Goal: Use online tool/utility: Utilize a website feature to perform a specific function

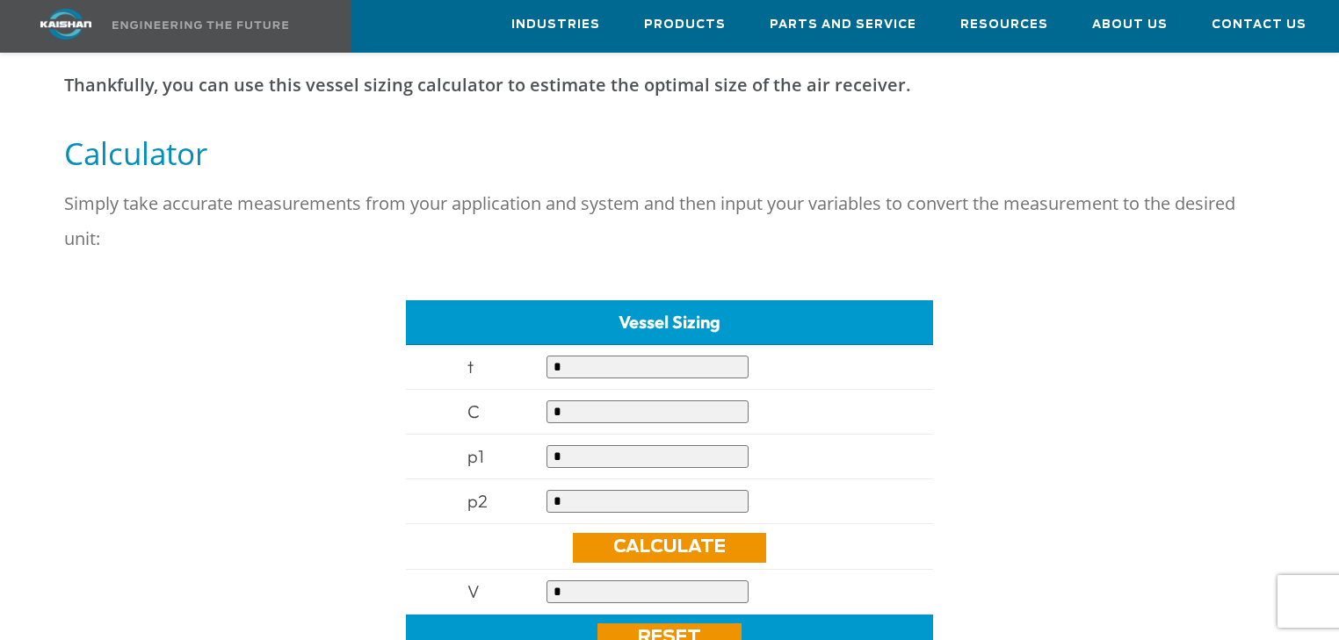
scroll to position [632, 0]
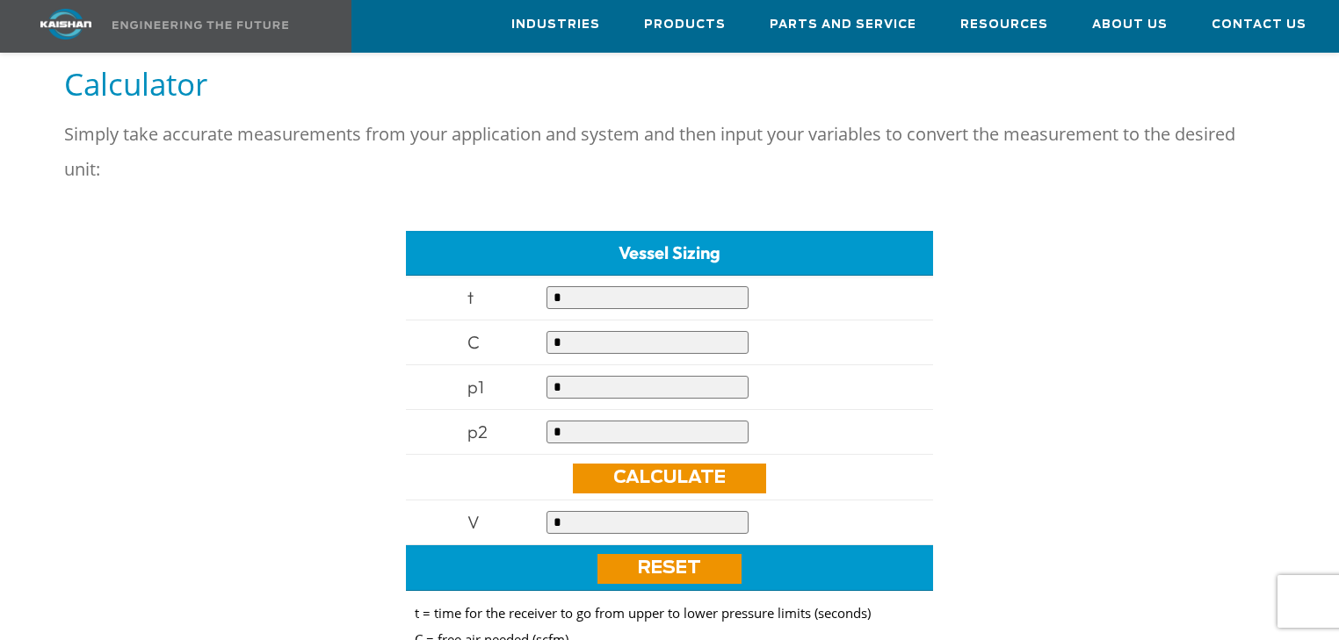
drag, startPoint x: 591, startPoint y: 272, endPoint x: 548, endPoint y: 277, distance: 43.3
click at [548, 286] on input "*" at bounding box center [647, 297] width 202 height 23
type input "*"
drag, startPoint x: 573, startPoint y: 360, endPoint x: 531, endPoint y: 363, distance: 42.2
click at [535, 365] on tr "p1 *" at bounding box center [669, 387] width 527 height 45
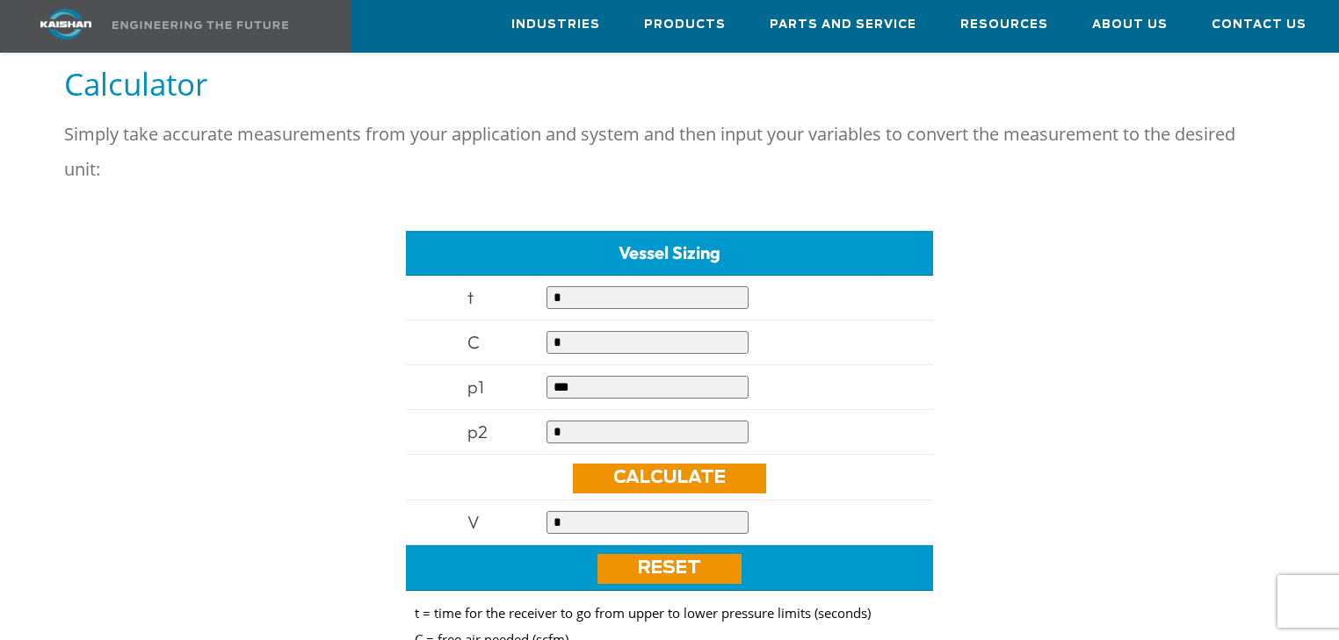
type input "***"
drag, startPoint x: 572, startPoint y: 396, endPoint x: 545, endPoint y: 401, distance: 27.7
click at [545, 410] on td "*" at bounding box center [709, 432] width 343 height 45
type input "**"
drag, startPoint x: 564, startPoint y: 314, endPoint x: 516, endPoint y: 313, distance: 47.4
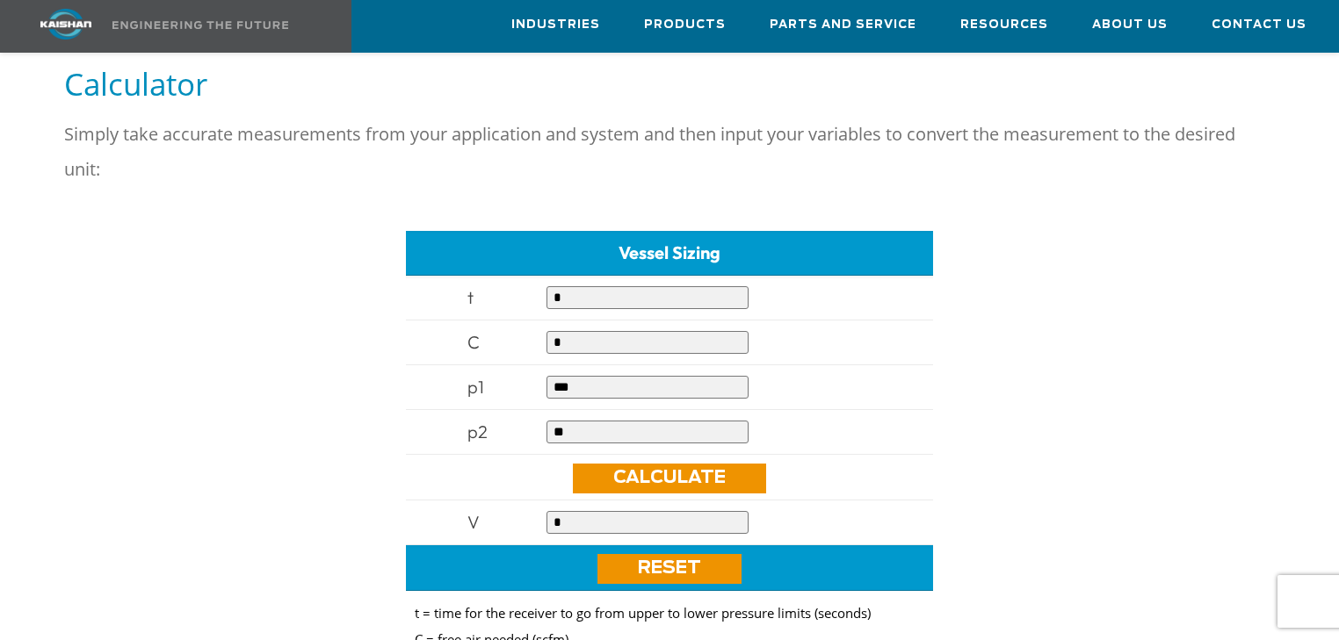
click at [516, 321] on tr "C *" at bounding box center [669, 343] width 527 height 45
type input "***"
click at [675, 464] on link "Calculate" at bounding box center [669, 479] width 193 height 30
click at [670, 464] on link "Calculate" at bounding box center [669, 479] width 193 height 30
click at [668, 464] on link "Calculate" at bounding box center [669, 479] width 193 height 30
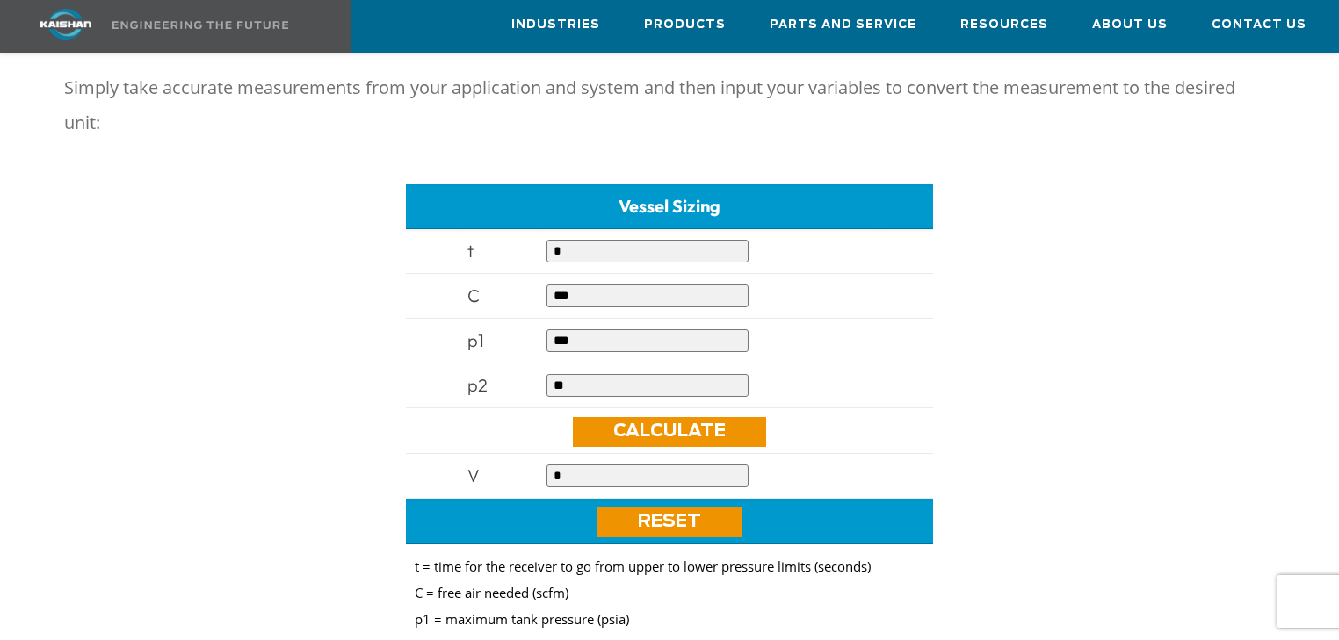
scroll to position [773, 0]
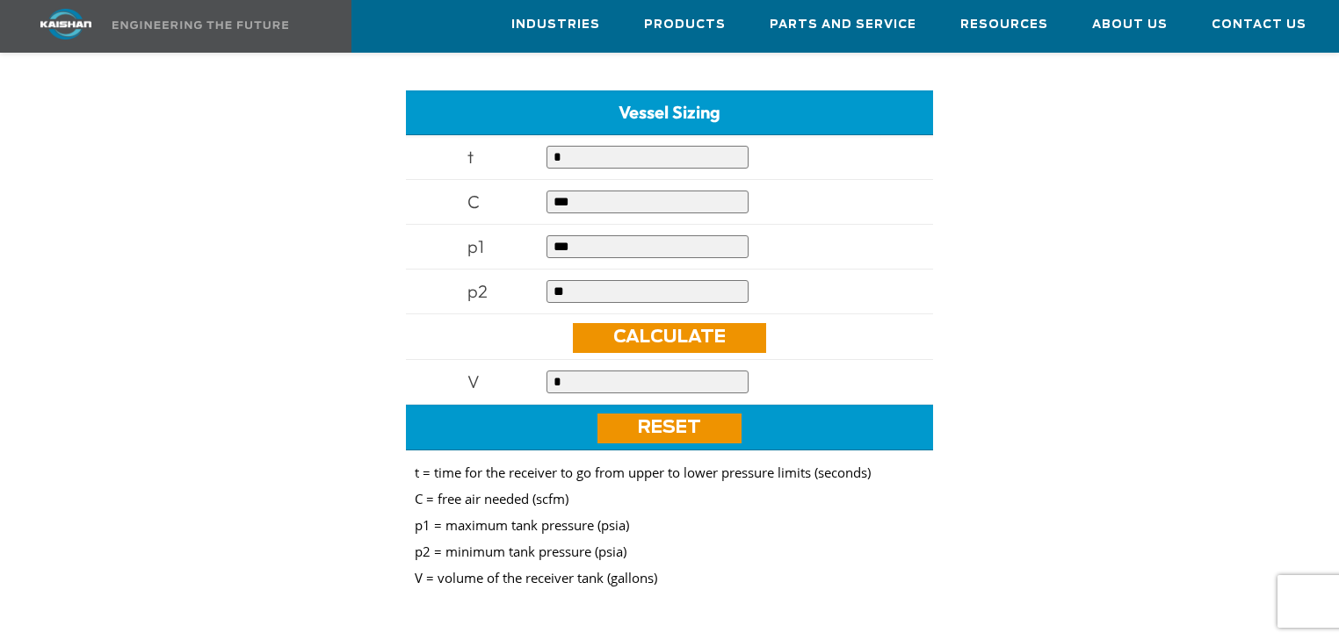
click at [631, 371] on input "*" at bounding box center [647, 382] width 202 height 23
click at [657, 323] on link "Calculate" at bounding box center [669, 338] width 193 height 30
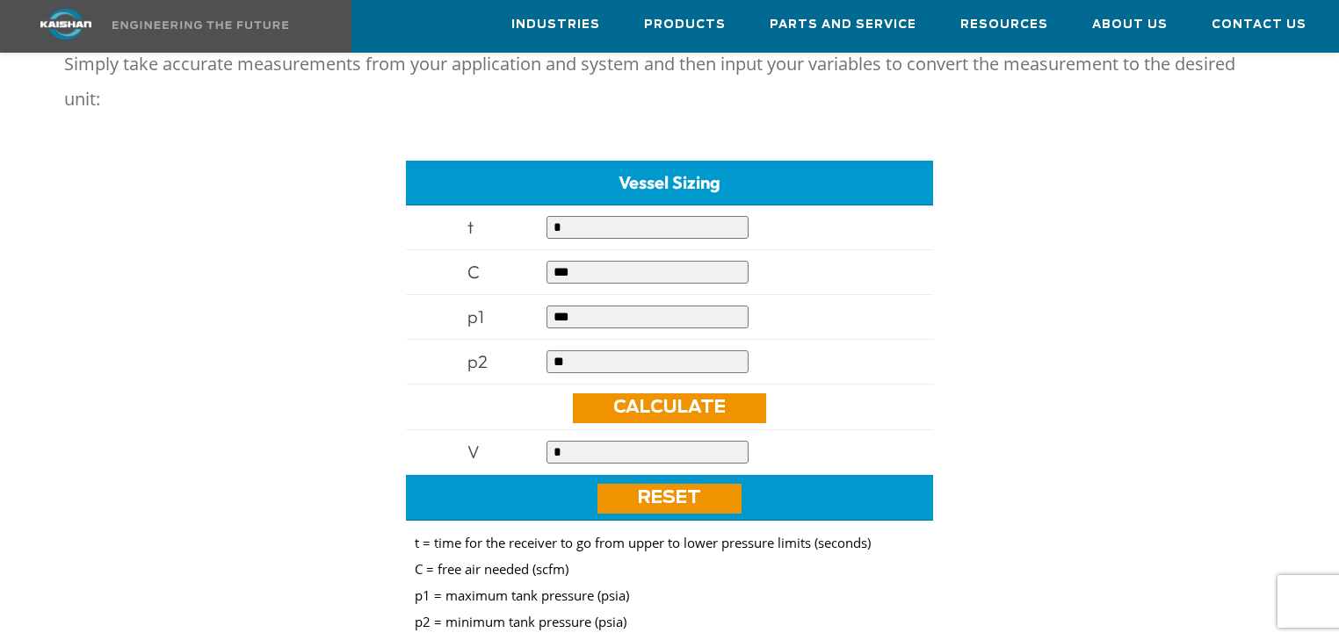
scroll to position [703, 0]
click at [661, 394] on link "Calculate" at bounding box center [669, 409] width 193 height 30
click at [653, 394] on link "Calculate" at bounding box center [669, 409] width 193 height 30
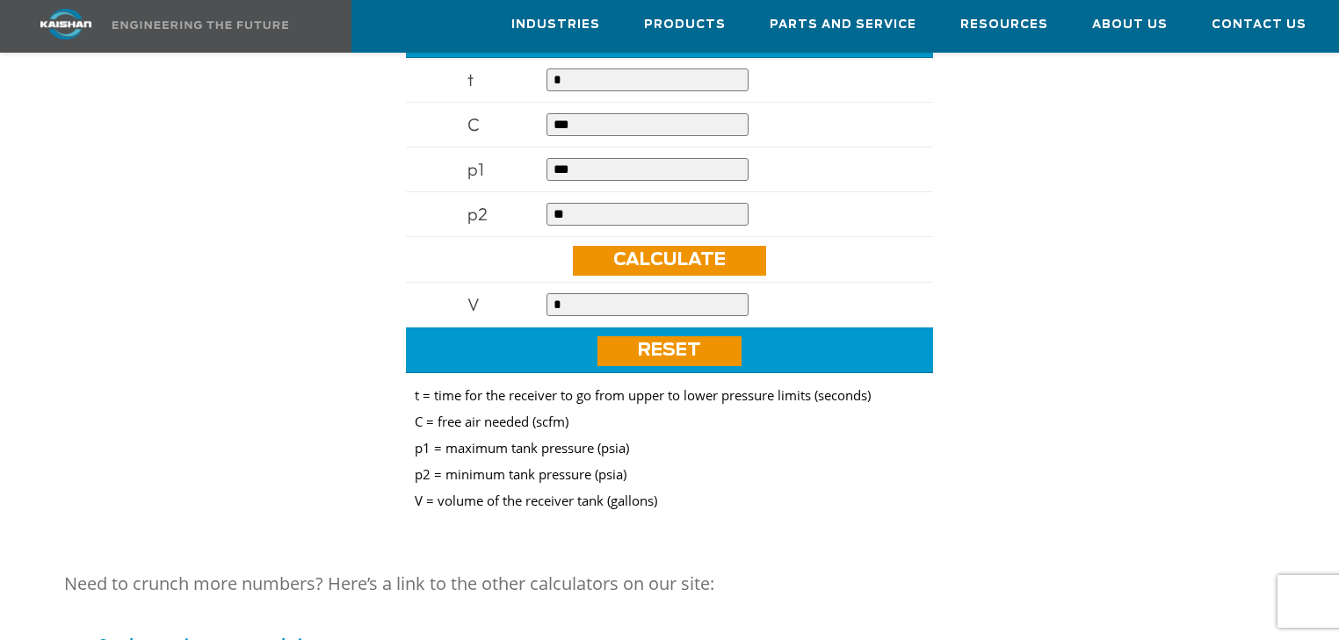
scroll to position [914, 0]
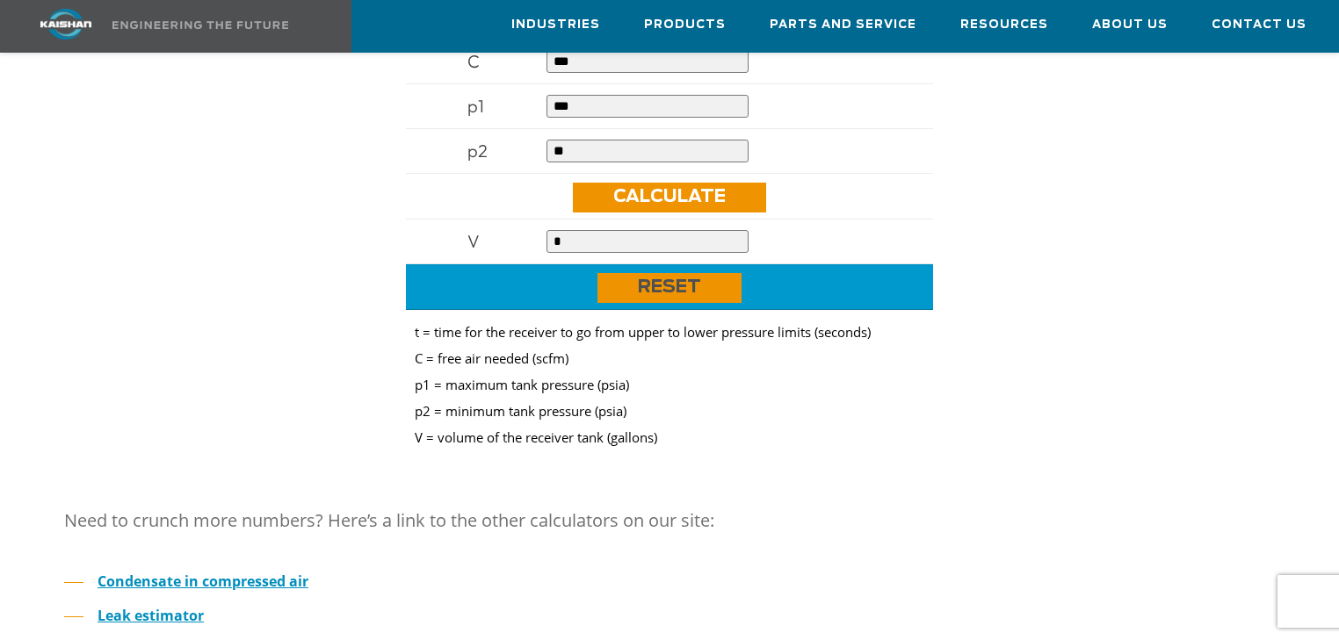
click at [698, 273] on link "Reset" at bounding box center [669, 288] width 144 height 30
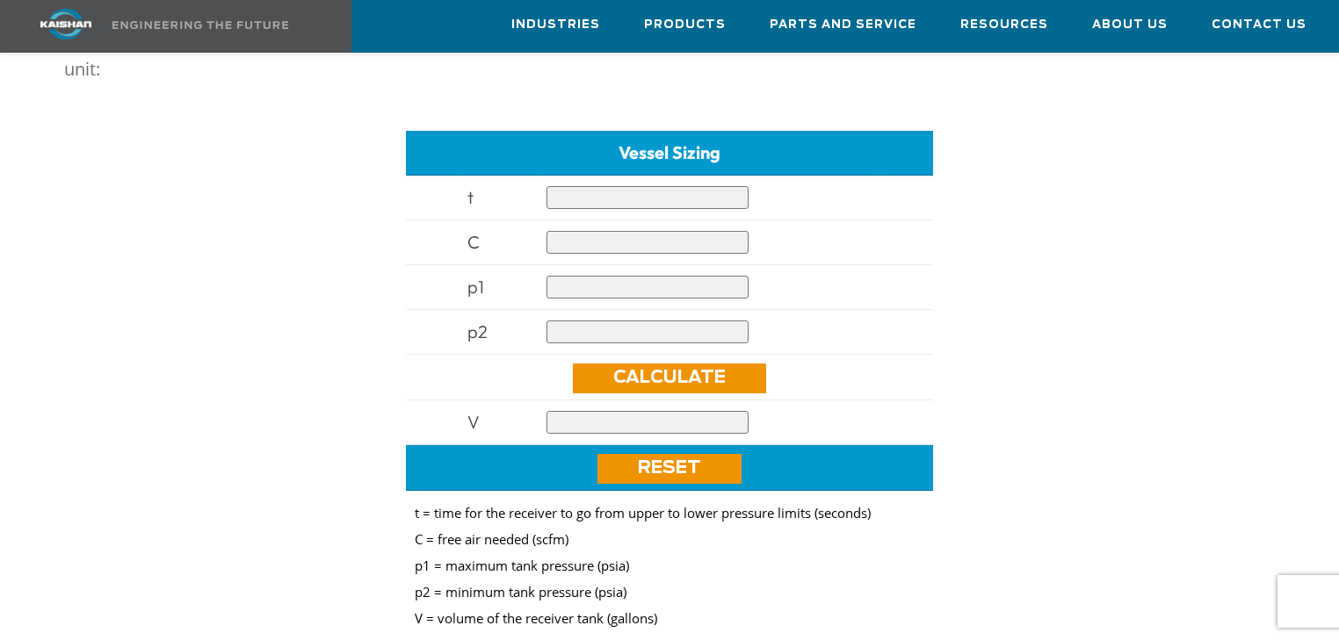
scroll to position [703, 0]
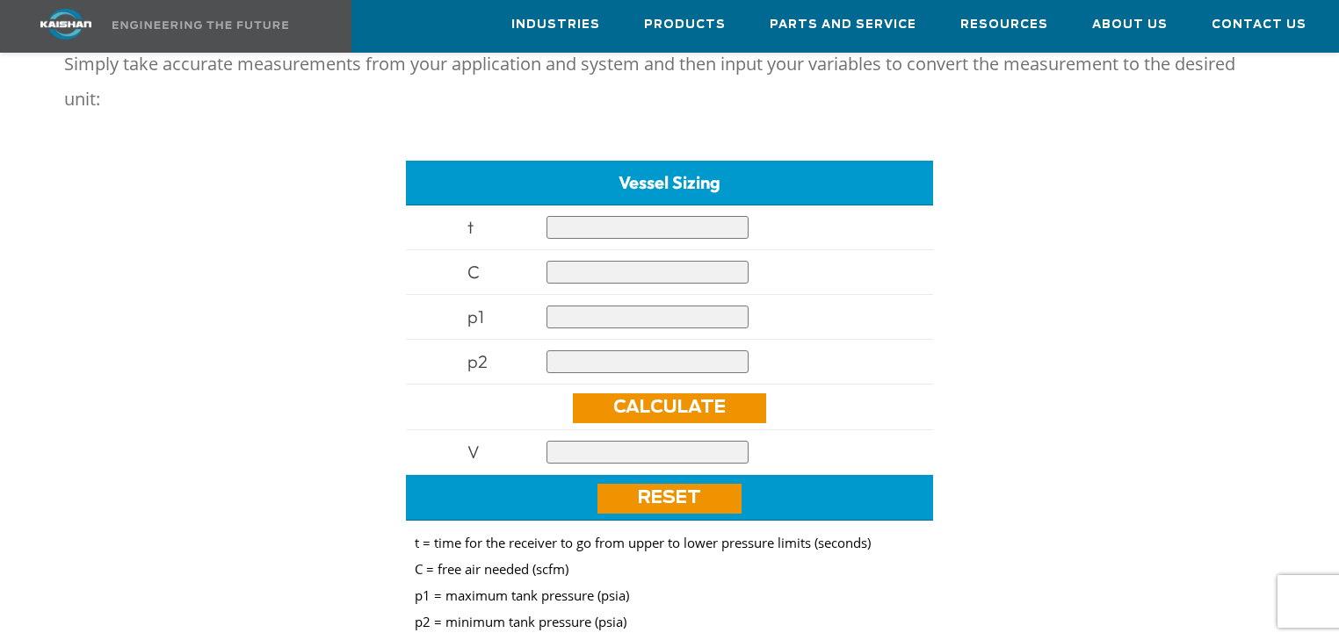
click at [625, 216] on input "text" at bounding box center [647, 227] width 202 height 23
drag, startPoint x: 578, startPoint y: 200, endPoint x: 540, endPoint y: 201, distance: 37.8
click at [540, 206] on td "*" at bounding box center [709, 228] width 343 height 45
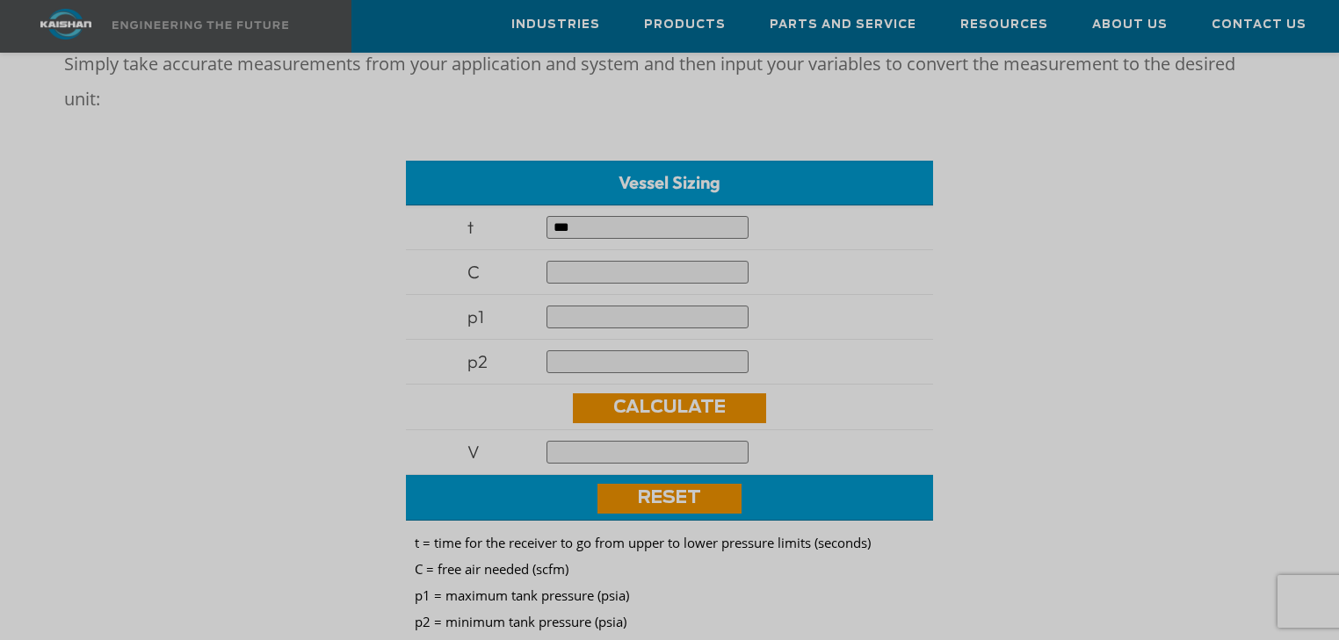
type input "***"
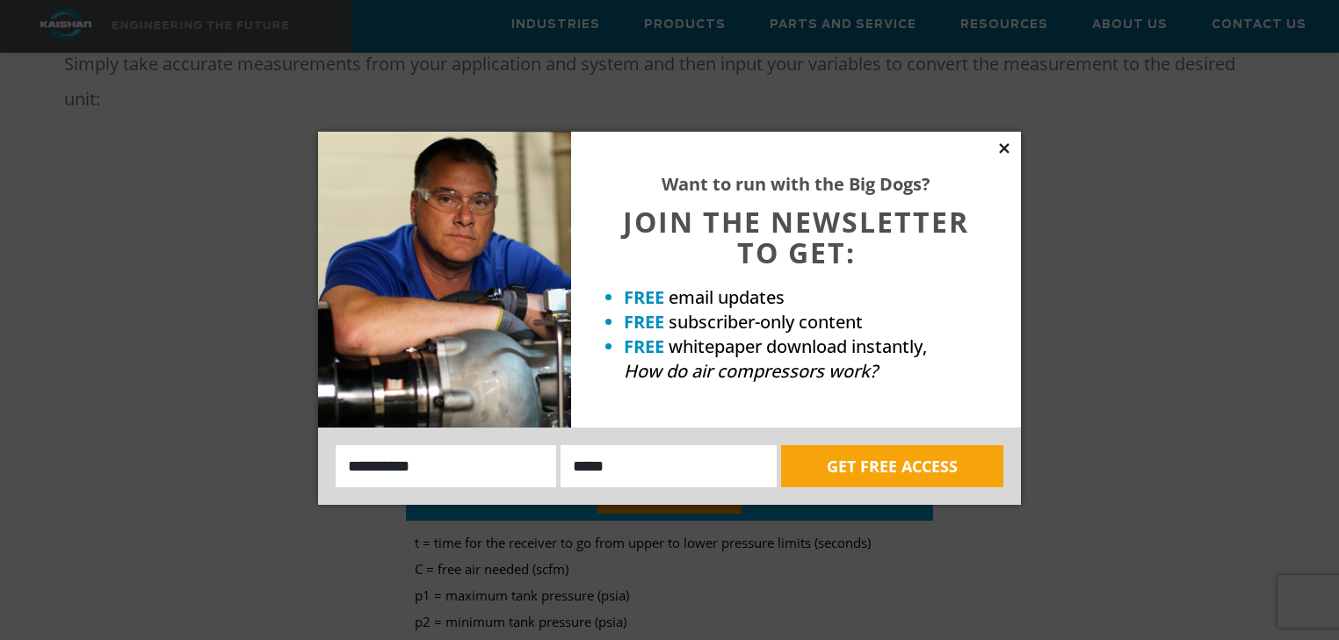
click at [1003, 144] on icon at bounding box center [1004, 149] width 16 height 16
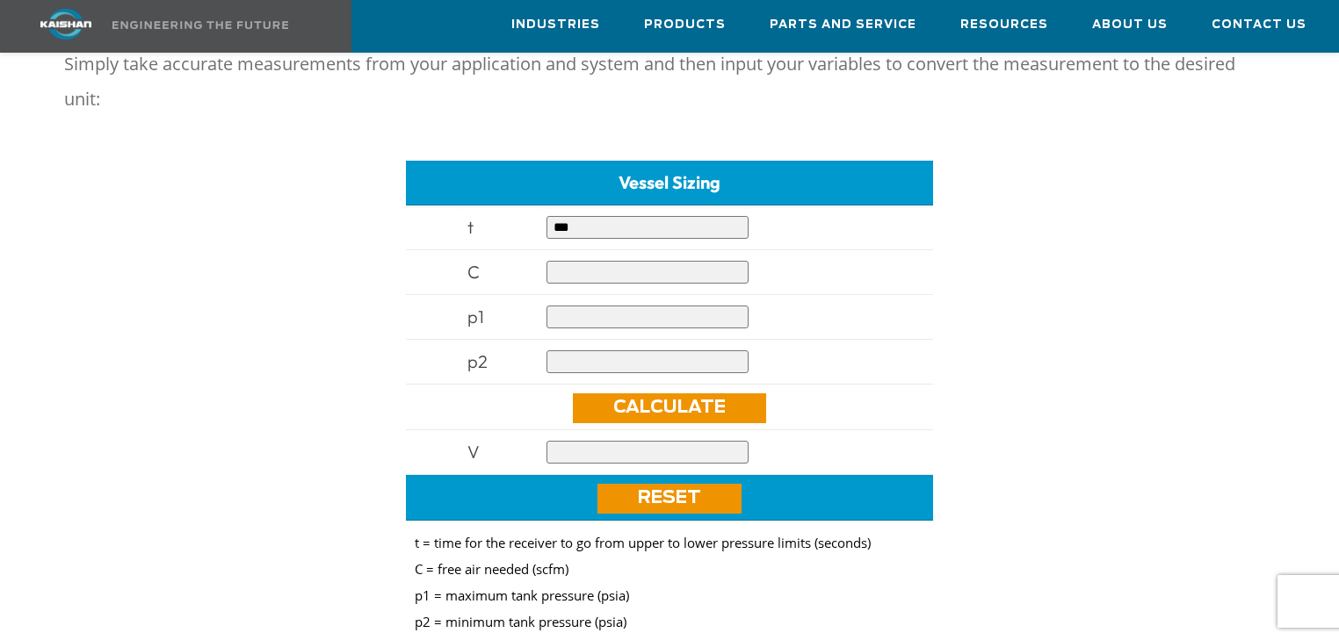
click at [593, 261] on input "text" at bounding box center [647, 272] width 202 height 23
type input "***"
click at [574, 295] on td at bounding box center [709, 317] width 343 height 45
click at [568, 306] on input "text" at bounding box center [647, 317] width 202 height 23
type input "***"
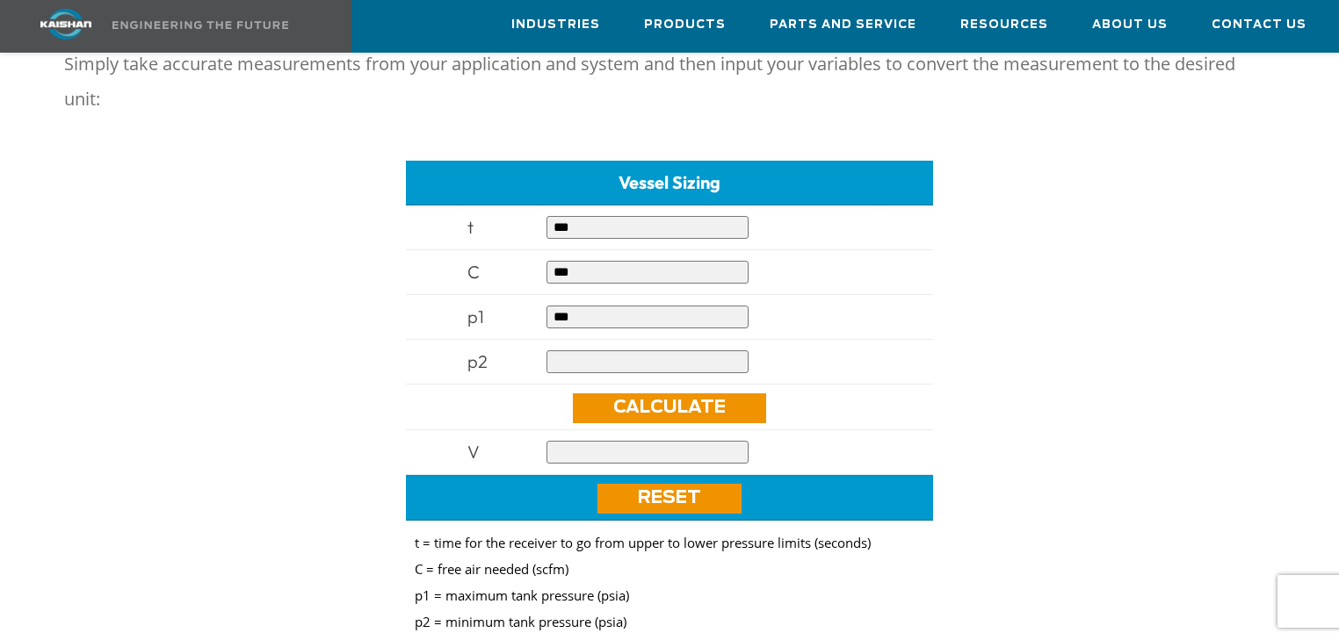
click at [594, 350] on input "text" at bounding box center [647, 361] width 202 height 23
type input "**"
click at [620, 394] on link "Calculate" at bounding box center [669, 409] width 193 height 30
click at [627, 394] on link "Calculate" at bounding box center [669, 409] width 193 height 30
click at [625, 394] on link "Calculate" at bounding box center [669, 409] width 193 height 30
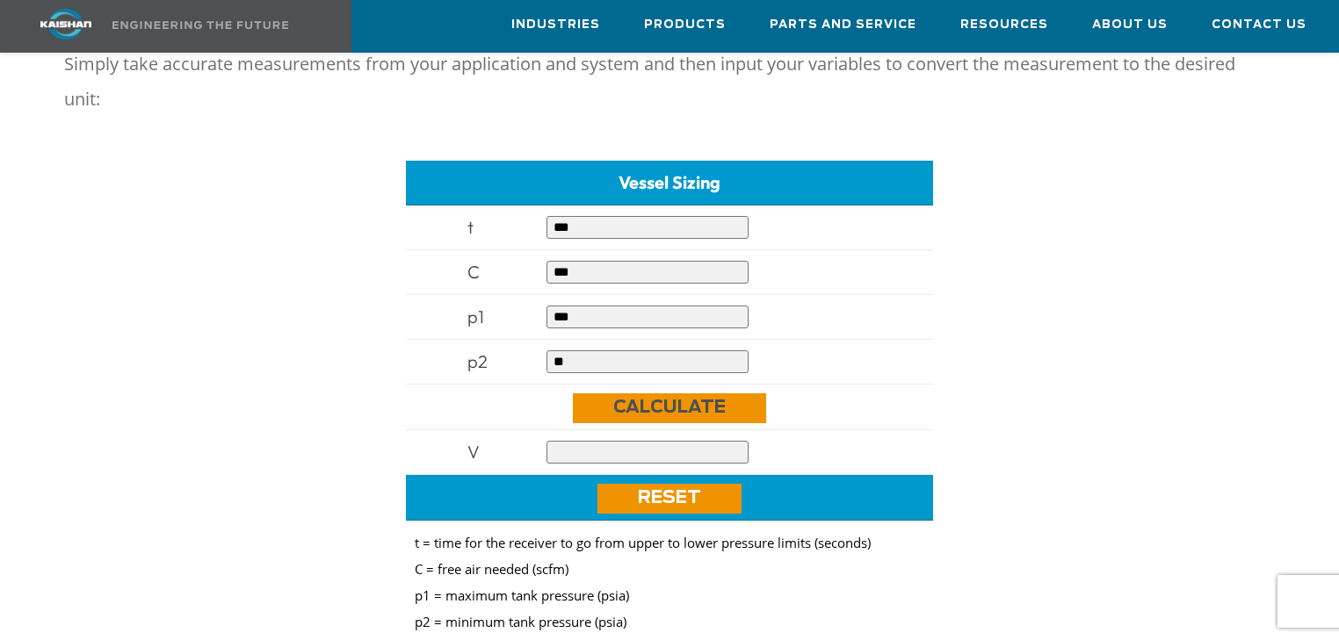
click at [625, 394] on link "Calculate" at bounding box center [669, 409] width 193 height 30
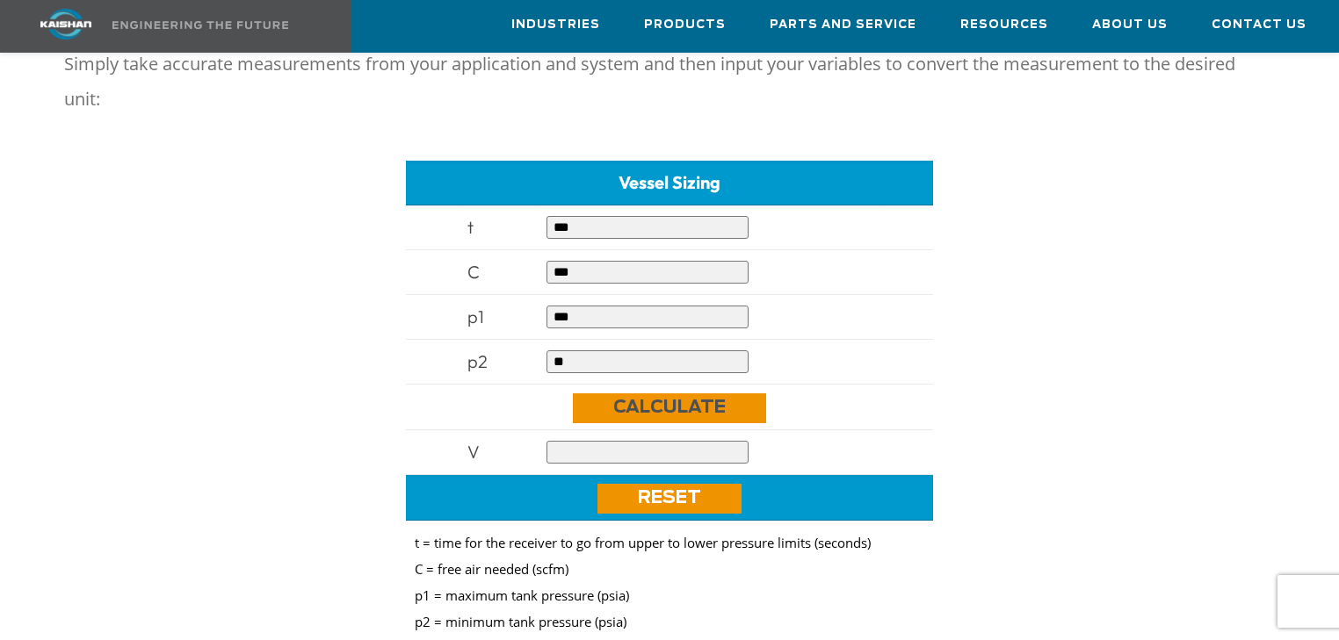
click at [625, 394] on link "Calculate" at bounding box center [669, 409] width 193 height 30
drag, startPoint x: 598, startPoint y: 247, endPoint x: 481, endPoint y: 247, distance: 116.8
click at [481, 250] on tr "C ***" at bounding box center [669, 272] width 527 height 45
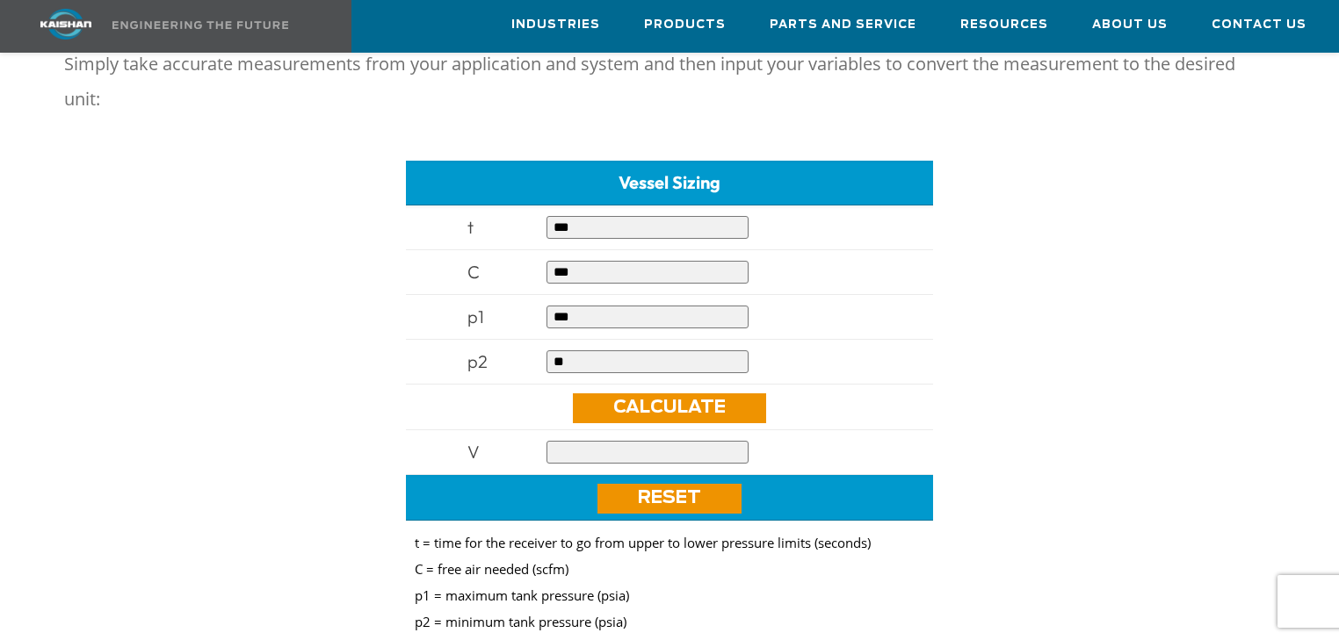
click at [971, 247] on div "Vessel Sizing t *** C *** p1 *** p2 ** Calculate V Reset t = time for the recei…" at bounding box center [670, 422] width 1318 height 549
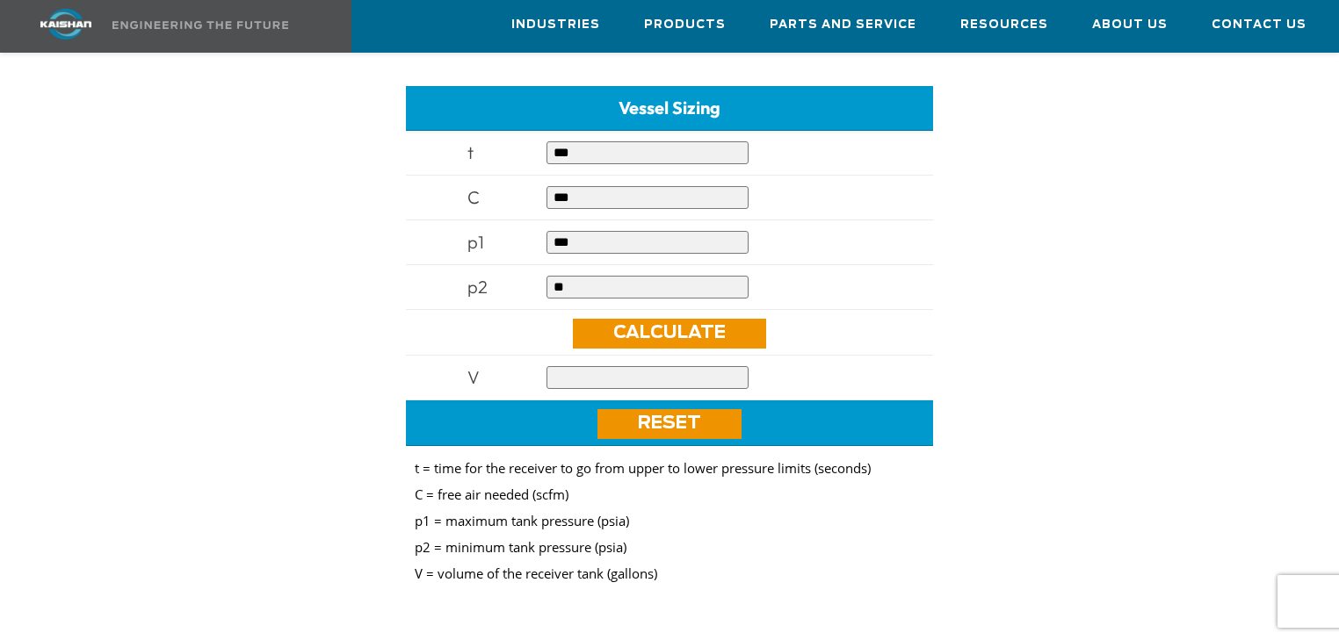
scroll to position [843, 0]
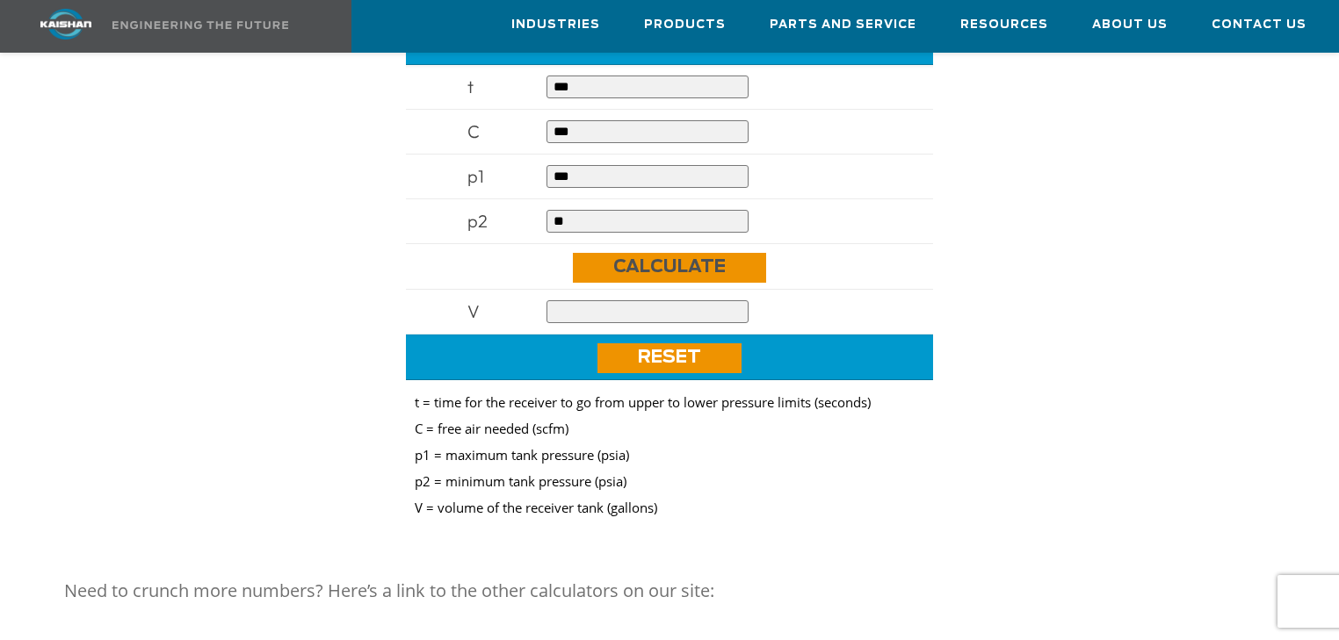
click at [699, 253] on link "Calculate" at bounding box center [669, 268] width 193 height 30
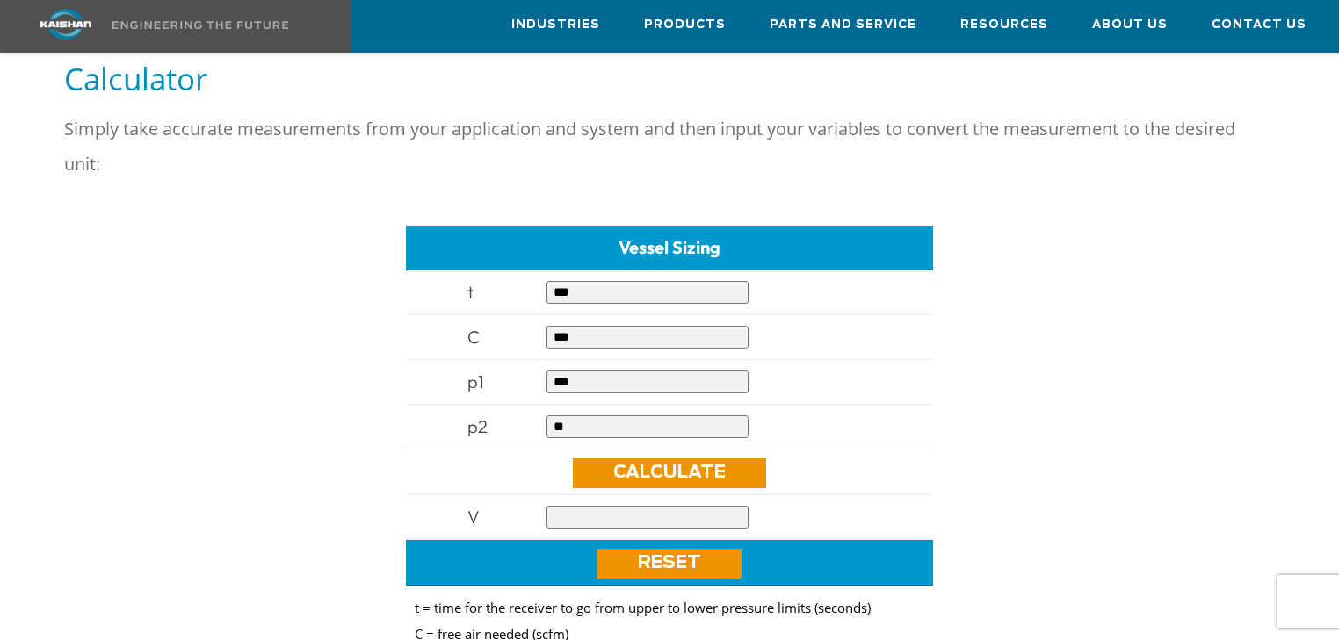
scroll to position [632, 0]
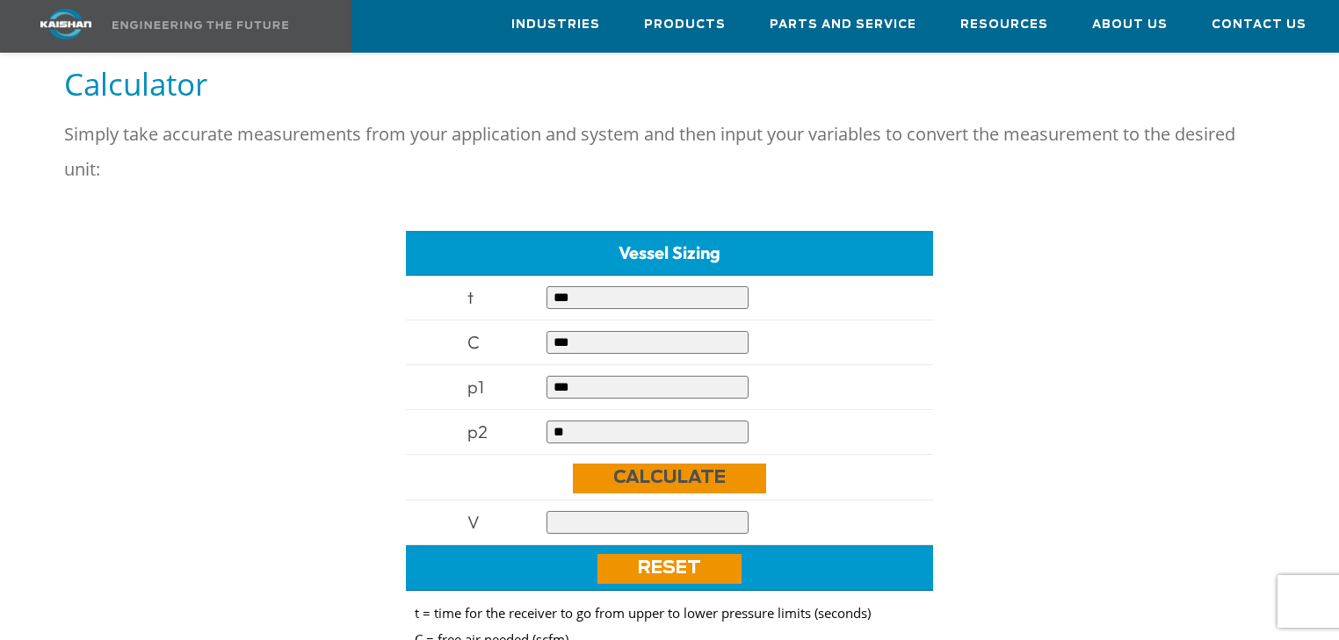
click at [648, 464] on link "Calculate" at bounding box center [669, 479] width 193 height 30
click at [592, 511] on input "text" at bounding box center [647, 522] width 202 height 23
